Goal: Task Accomplishment & Management: Use online tool/utility

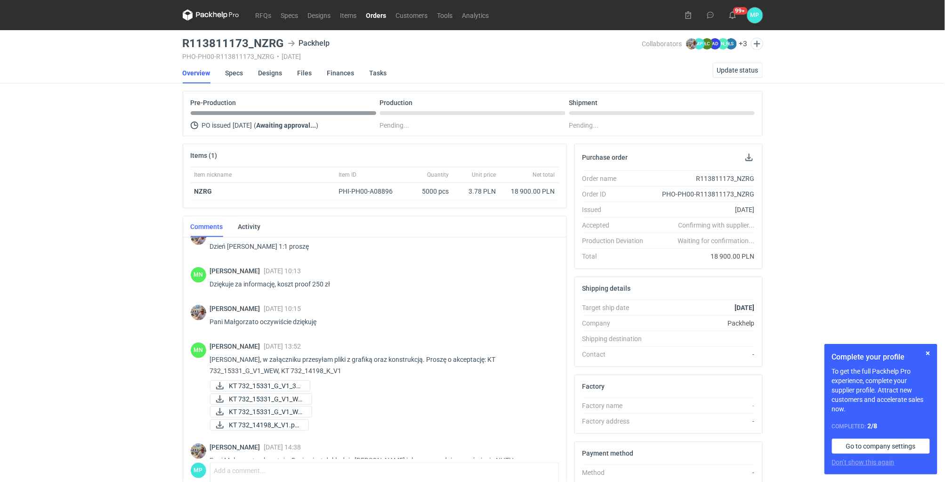
scroll to position [347, 0]
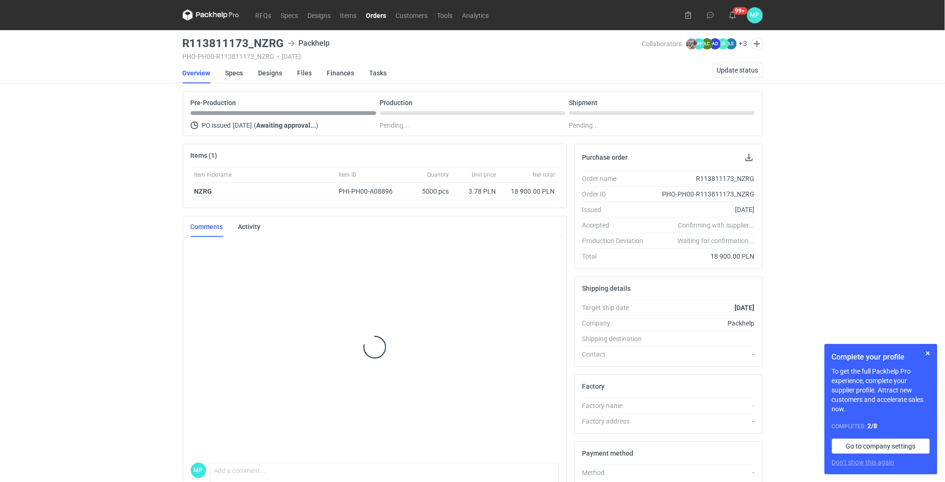
scroll to position [211, 0]
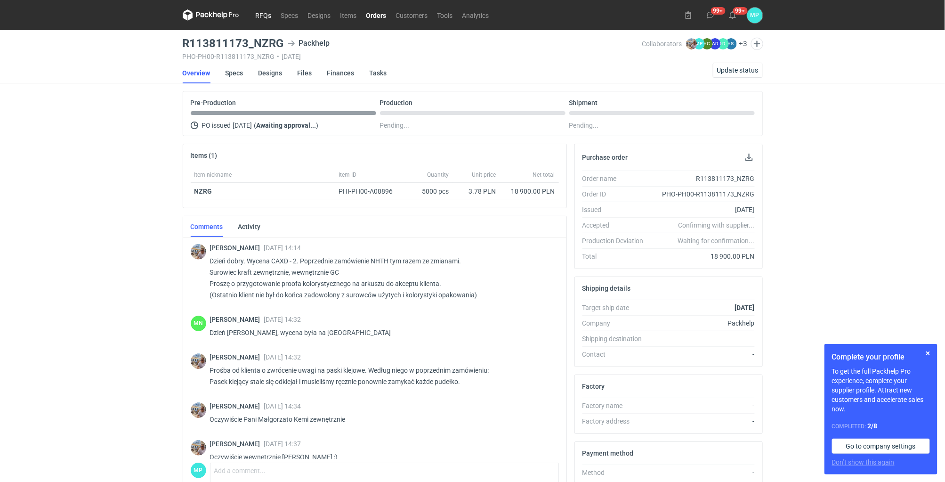
click at [269, 16] on link "RFQs" at bounding box center [263, 14] width 25 height 11
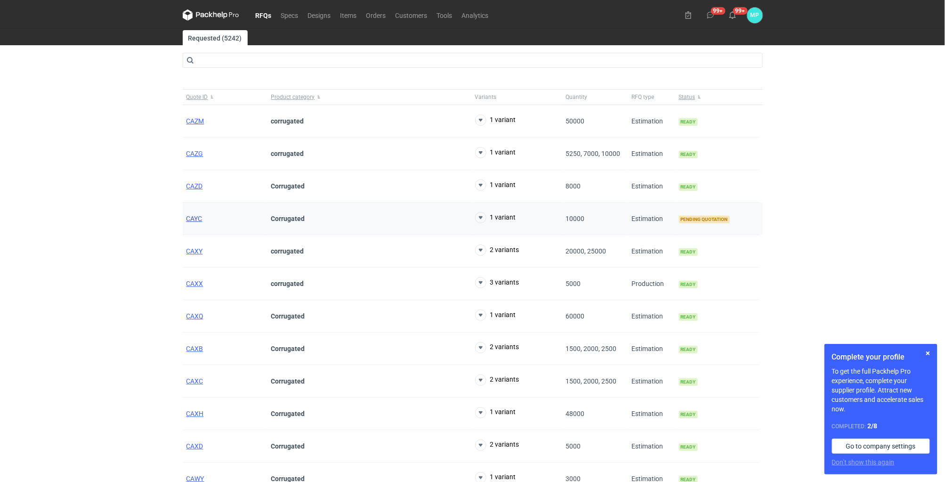
click at [191, 217] on span "CAYC" at bounding box center [194, 219] width 16 height 8
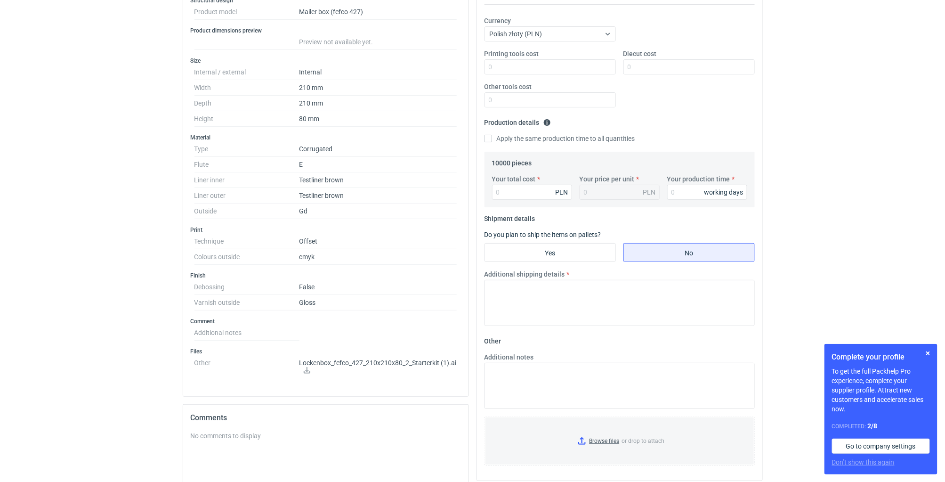
scroll to position [325, 0]
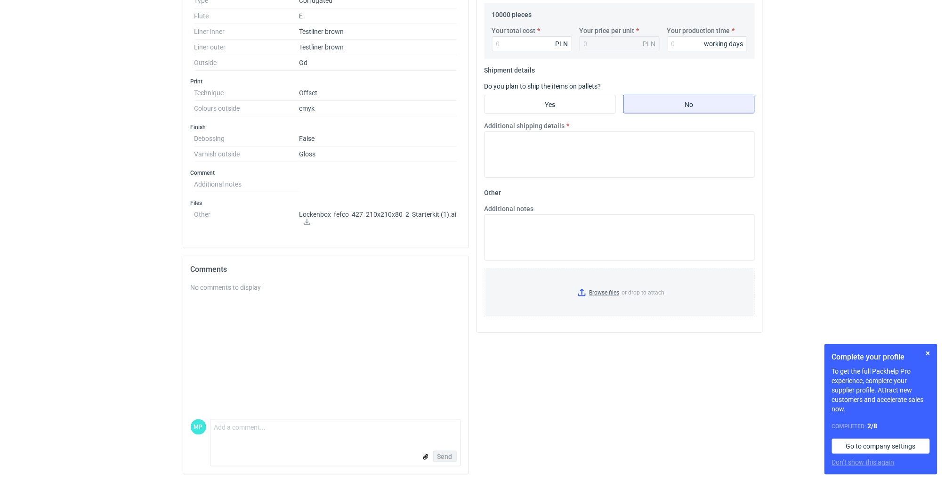
click at [305, 224] on icon at bounding box center [307, 221] width 7 height 7
click at [477, 331] on div "Your quote This RFQ is a request for quote estimation . This means it's a reque…" at bounding box center [620, 58] width 286 height 549
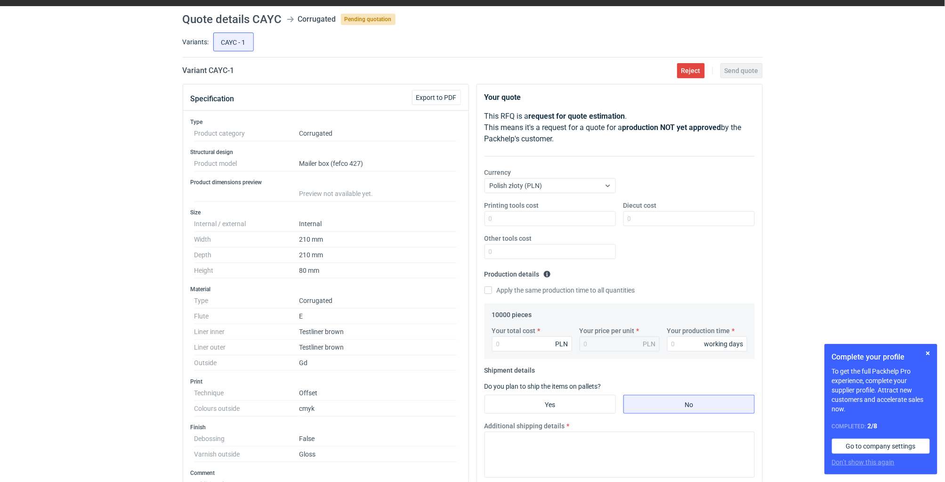
scroll to position [0, 0]
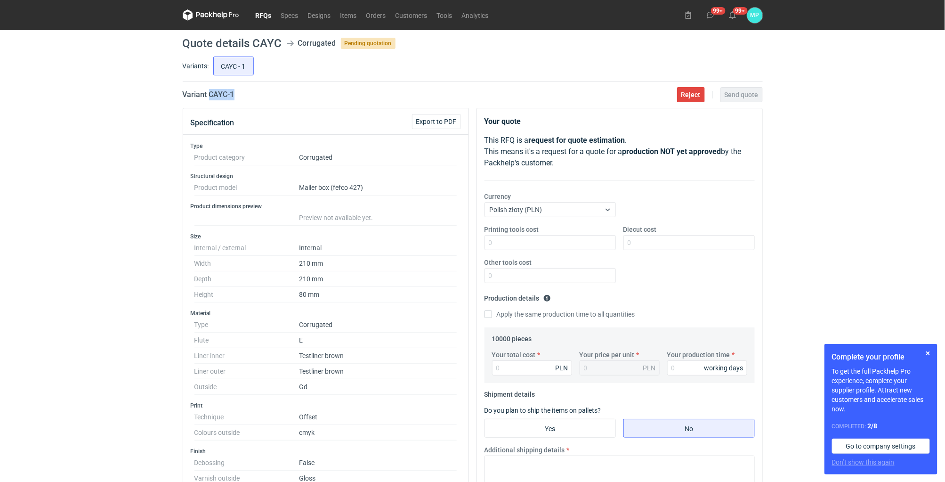
drag, startPoint x: 210, startPoint y: 95, endPoint x: 244, endPoint y: 99, distance: 34.7
click at [244, 99] on div "Variant CAYC - 1 Reject Send quote" at bounding box center [473, 94] width 580 height 11
click at [255, 15] on link "RFQs" at bounding box center [263, 14] width 25 height 11
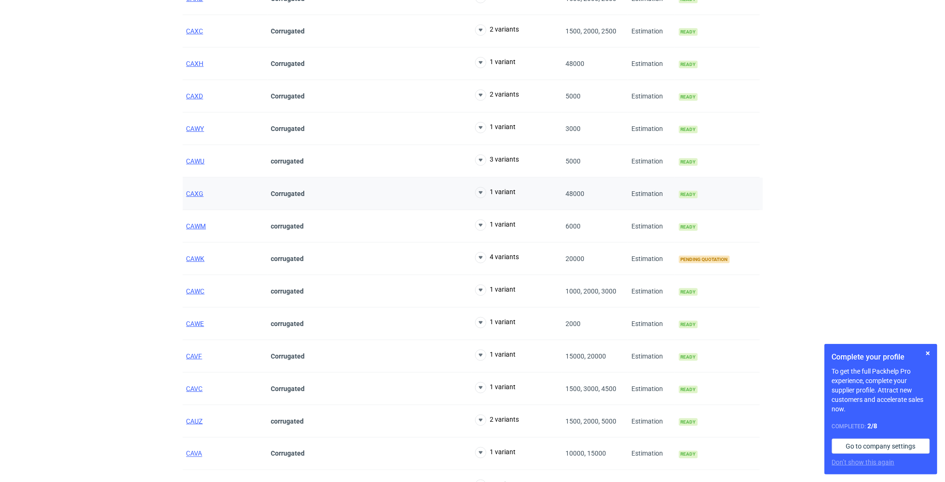
scroll to position [353, 0]
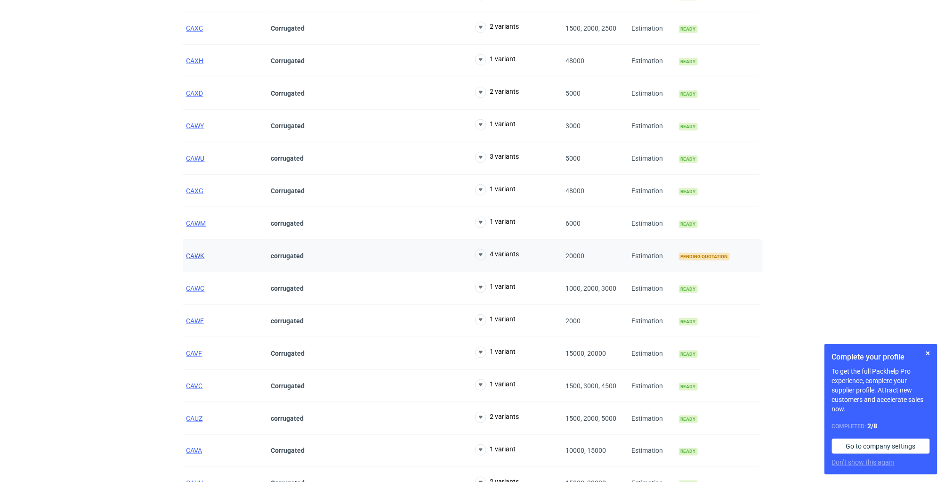
click at [191, 257] on span "CAWK" at bounding box center [195, 256] width 18 height 8
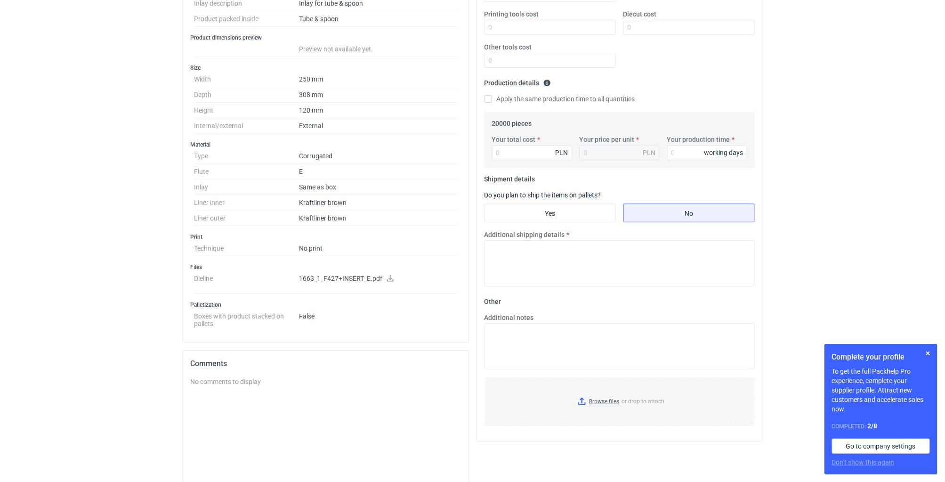
scroll to position [310, 0]
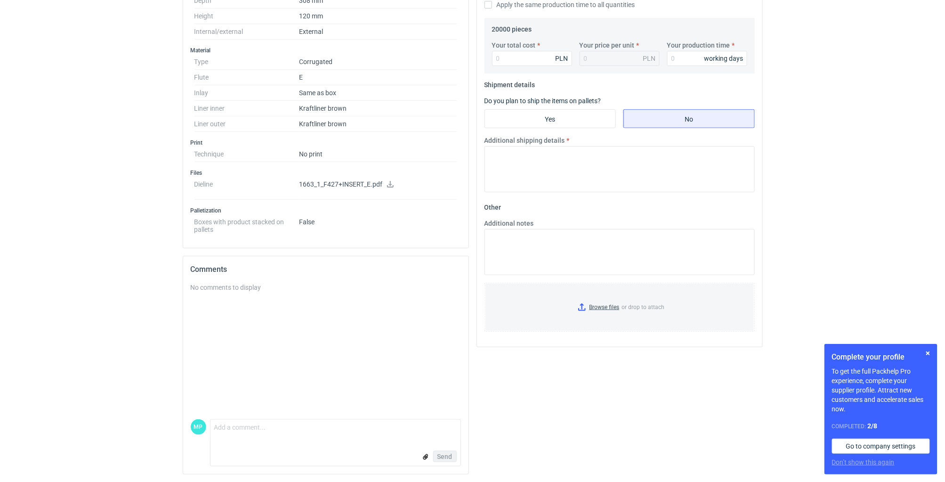
click at [391, 181] on icon at bounding box center [391, 184] width 8 height 7
